Goal: Transaction & Acquisition: Purchase product/service

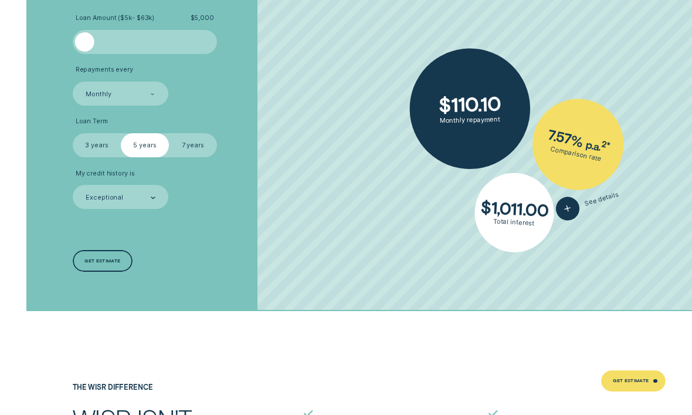
scroll to position [1946, 0]
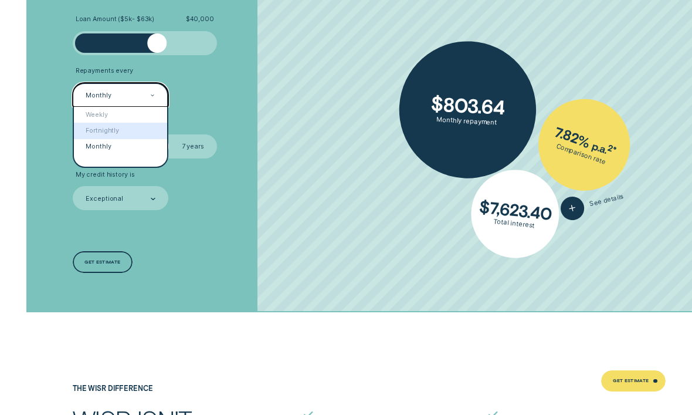
click at [93, 138] on div "Fortnightly" at bounding box center [120, 131] width 93 height 16
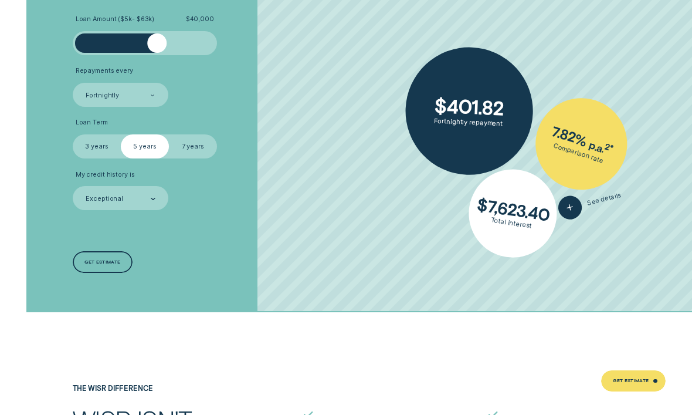
scroll to position [1945, 0]
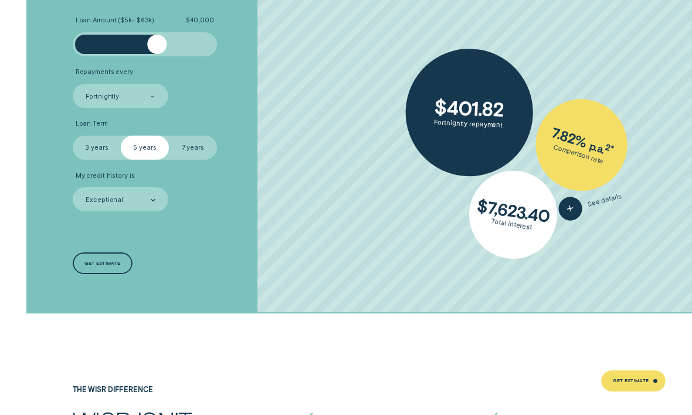
click at [145, 159] on label "5 years" at bounding box center [145, 147] width 48 height 24
click at [121, 135] on input "5 years" at bounding box center [121, 135] width 0 height 0
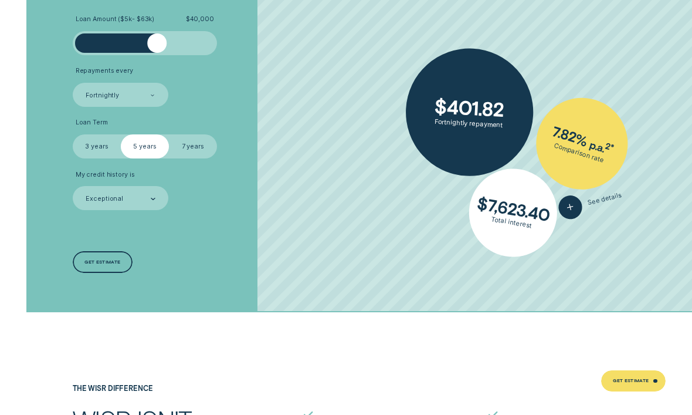
scroll to position [1946, 0]
click at [192, 159] on label "7 years" at bounding box center [193, 147] width 48 height 24
click at [169, 135] on input "7 years" at bounding box center [169, 135] width 0 height 0
radio input "true"
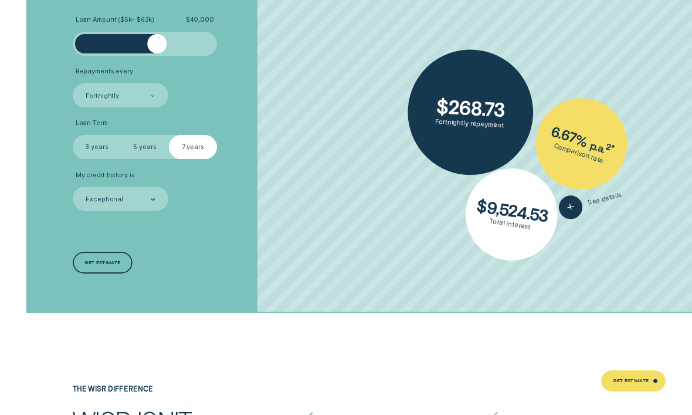
click at [187, 159] on label "7 years" at bounding box center [193, 147] width 48 height 24
click at [169, 135] on input "7 years" at bounding box center [169, 135] width 0 height 0
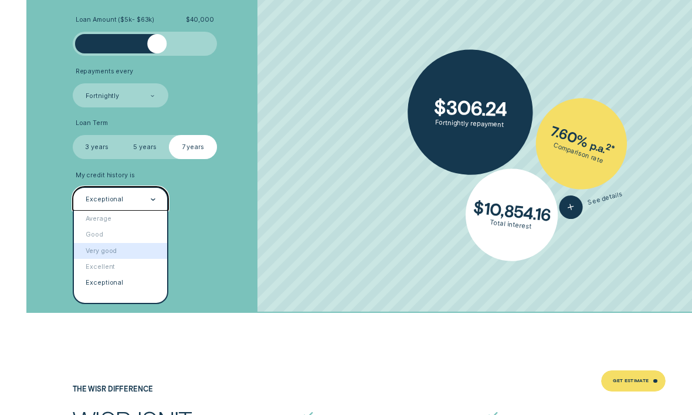
click at [94, 259] on div "Very good" at bounding box center [120, 251] width 93 height 16
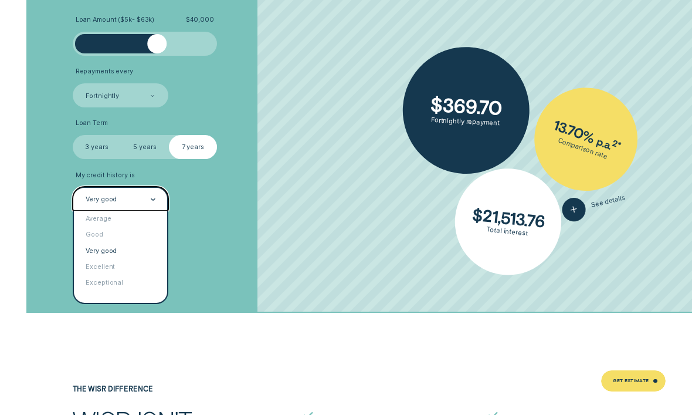
click at [90, 242] on div "Good" at bounding box center [120, 234] width 93 height 16
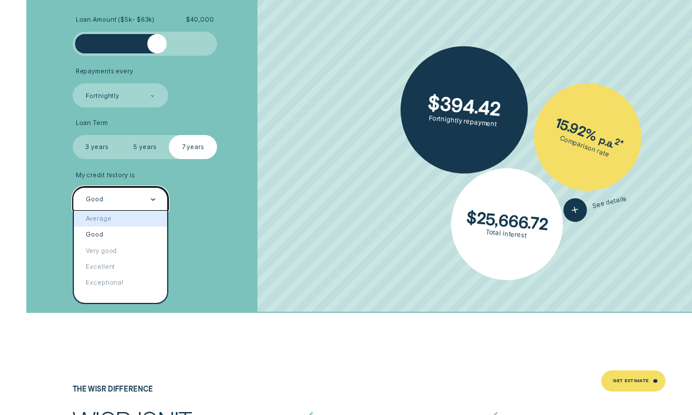
click at [91, 226] on div "Average" at bounding box center [120, 219] width 93 height 16
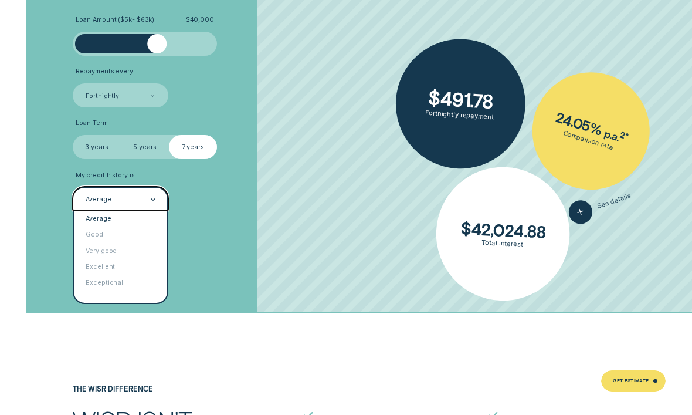
click at [87, 259] on div "Very good" at bounding box center [120, 251] width 93 height 16
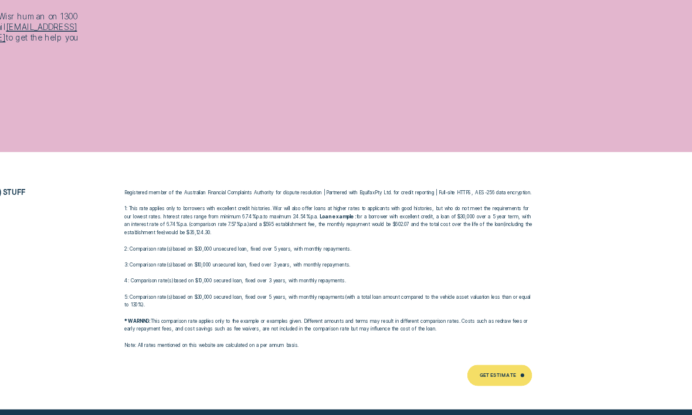
scroll to position [3118, 0]
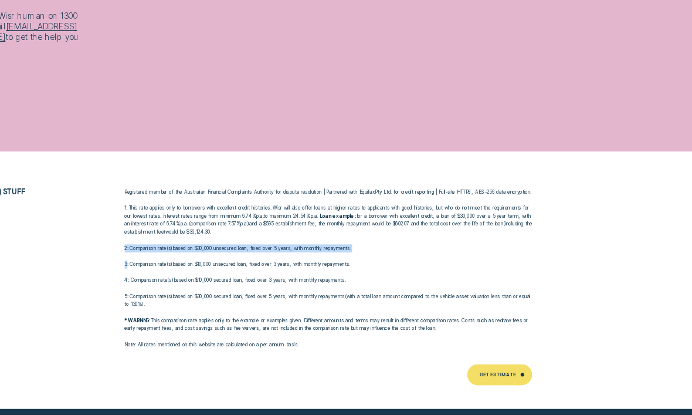
click at [133, 240] on li "The boring (but important) stuff Registered member of the Australian Financial …" at bounding box center [346, 293] width 426 height 106
click at [55, 81] on div at bounding box center [346, 119] width 692 height 192
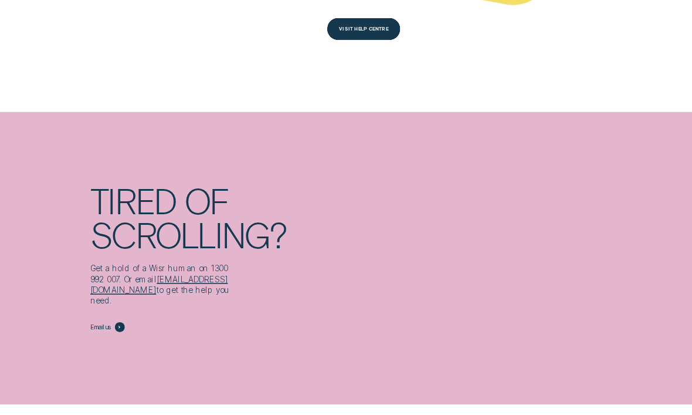
scroll to position [3057, 0]
